Goal: Task Accomplishment & Management: Manage account settings

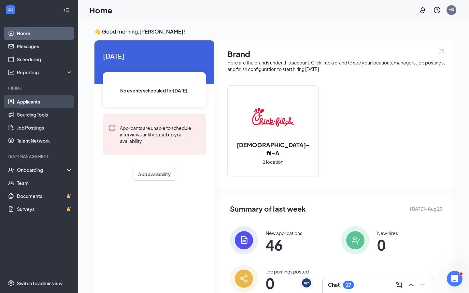
click at [26, 105] on link "Applicants" at bounding box center [45, 101] width 56 height 13
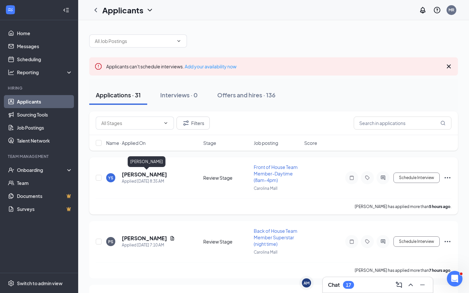
click at [167, 175] on h5 "[PERSON_NAME]" at bounding box center [144, 174] width 45 height 7
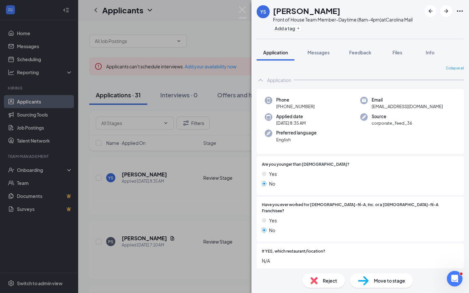
click at [216, 193] on div "YS [PERSON_NAME] Front of House Team Member-Daytime (8am-4pm) at [GEOGRAPHIC_DA…" at bounding box center [234, 146] width 469 height 293
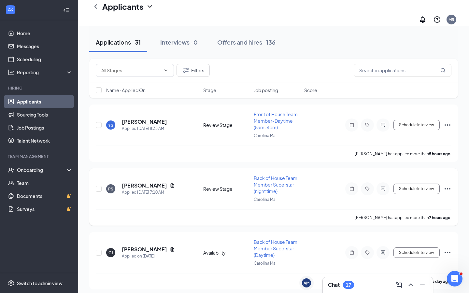
scroll to position [61, 0]
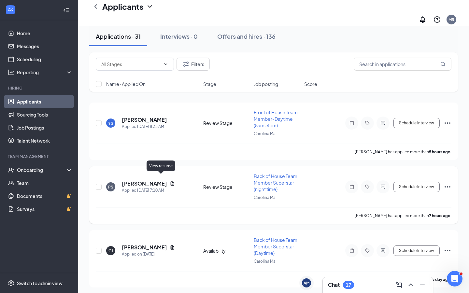
click at [145, 180] on h5 "[PERSON_NAME]" at bounding box center [144, 183] width 45 height 7
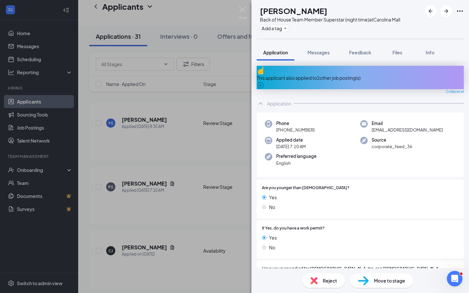
click at [332, 239] on span "Reject" at bounding box center [330, 280] width 14 height 7
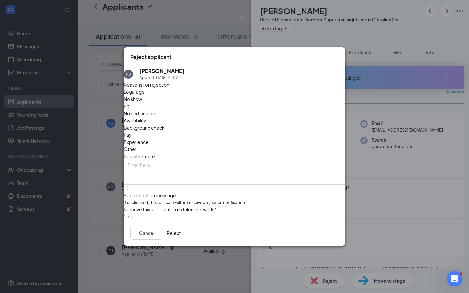
click at [144, 192] on div "Send rejection message" at bounding box center [234, 195] width 221 height 7
click at [128, 186] on input "Send rejection message If unchecked, the applicant will not receive a rejection…" at bounding box center [126, 188] width 4 height 4
checkbox input "true"
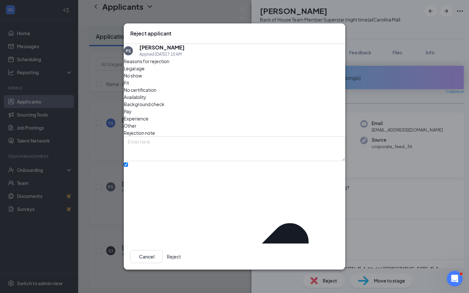
click at [181, 239] on button "Reject" at bounding box center [174, 256] width 14 height 13
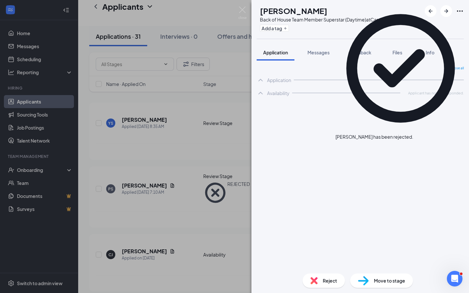
click at [245, 11] on img at bounding box center [242, 13] width 8 height 13
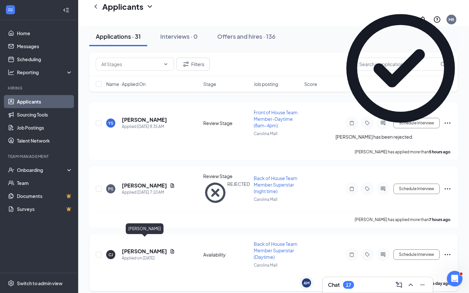
click at [155, 239] on h5 "[PERSON_NAME]" at bounding box center [144, 251] width 45 height 7
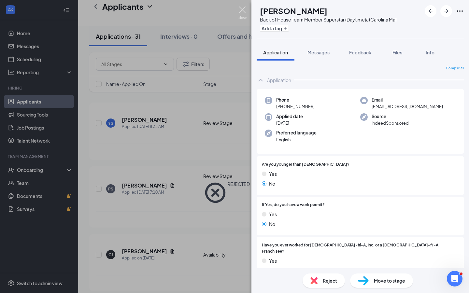
click at [246, 13] on img at bounding box center [242, 13] width 8 height 13
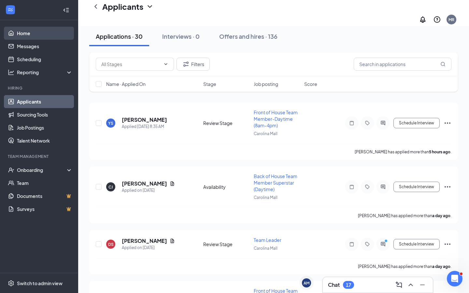
click at [48, 32] on link "Home" at bounding box center [45, 33] width 56 height 13
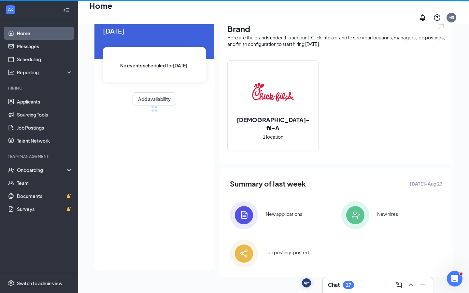
scroll to position [25, 0]
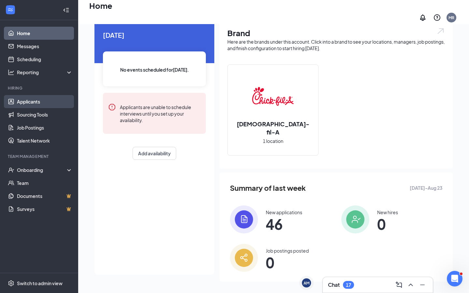
click at [37, 96] on link "Applicants" at bounding box center [45, 101] width 56 height 13
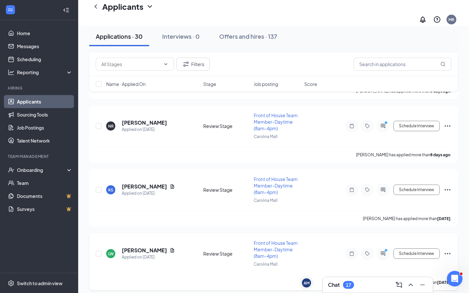
scroll to position [1727, 0]
click at [98, 239] on input "checkbox" at bounding box center [99, 254] width 6 height 6
checkbox input "true"
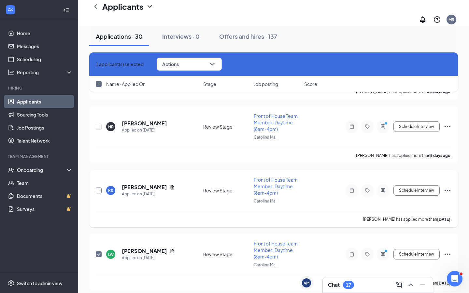
click at [97, 187] on input "checkbox" at bounding box center [99, 190] width 6 height 6
checkbox input "true"
click at [202, 62] on button "Actions" at bounding box center [189, 64] width 65 height 13
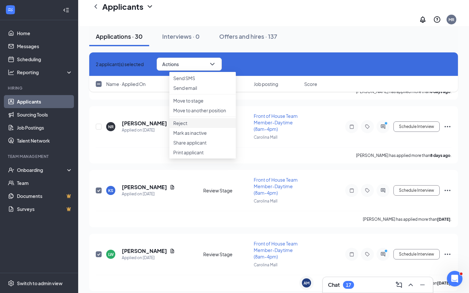
click at [201, 126] on p "Reject" at bounding box center [202, 123] width 59 height 7
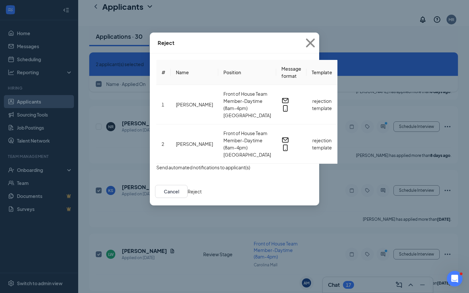
click at [201, 188] on button "Reject" at bounding box center [194, 191] width 14 height 7
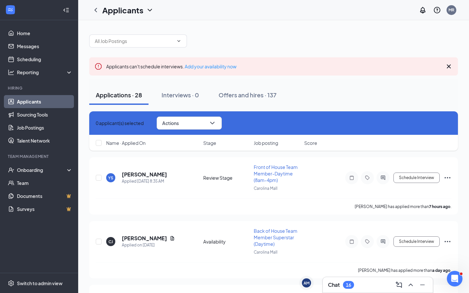
scroll to position [0, 0]
click at [205, 97] on button "Interviews · 0" at bounding box center [180, 95] width 50 height 20
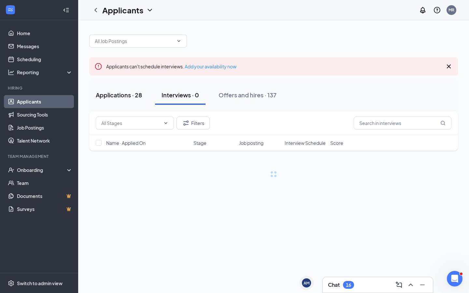
click at [137, 101] on button "Applications · 28" at bounding box center [118, 95] width 59 height 20
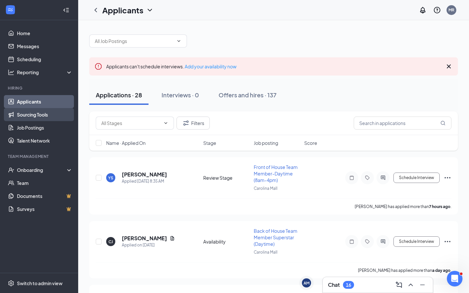
click at [35, 119] on link "Sourcing Tools" at bounding box center [45, 114] width 56 height 13
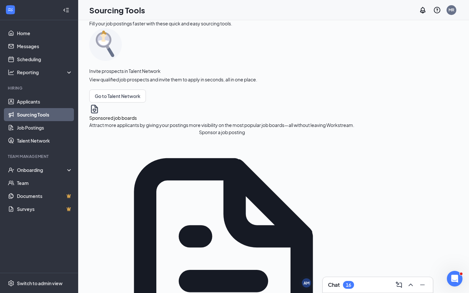
scroll to position [0, 0]
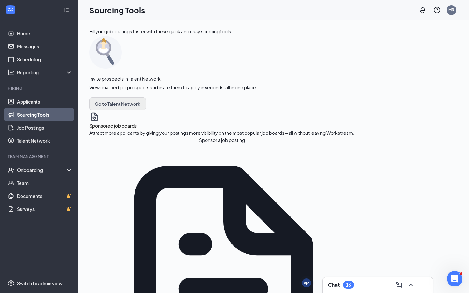
click at [139, 110] on button "Go to Talent Network" at bounding box center [117, 103] width 57 height 13
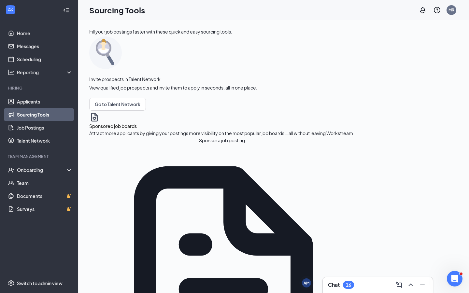
scroll to position [0, 0]
click at [126, 111] on button "Go to Talent Network" at bounding box center [117, 104] width 57 height 13
click at [51, 142] on link "Talent Network" at bounding box center [45, 140] width 56 height 13
click at [101, 111] on button "Go to Talent Network" at bounding box center [117, 104] width 57 height 13
click at [31, 134] on link "Talent Network" at bounding box center [45, 140] width 56 height 13
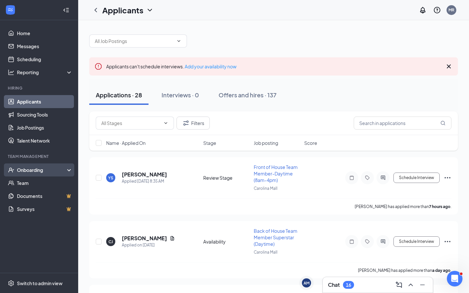
click at [50, 175] on div "Onboarding" at bounding box center [39, 169] width 78 height 13
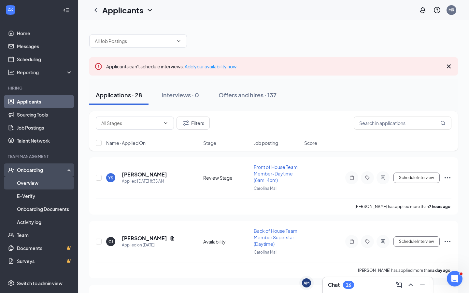
click at [40, 178] on link "Overview" at bounding box center [45, 182] width 56 height 13
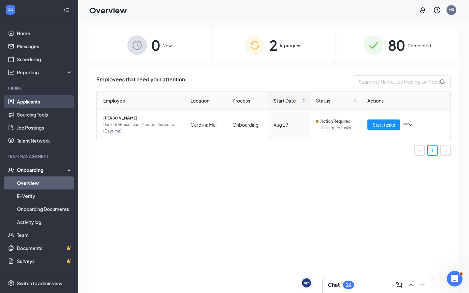
click at [33, 104] on link "Applicants" at bounding box center [45, 101] width 56 height 13
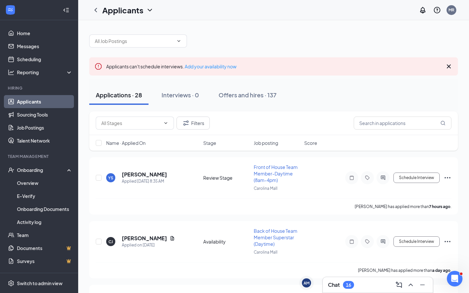
drag, startPoint x: 315, startPoint y: 106, endPoint x: 325, endPoint y: 6, distance: 100.1
click at [347, 83] on div "Applications · 28 Interviews · 0 Offers and hires · 137" at bounding box center [273, 95] width 368 height 33
